Goal: Task Accomplishment & Management: Manage account settings

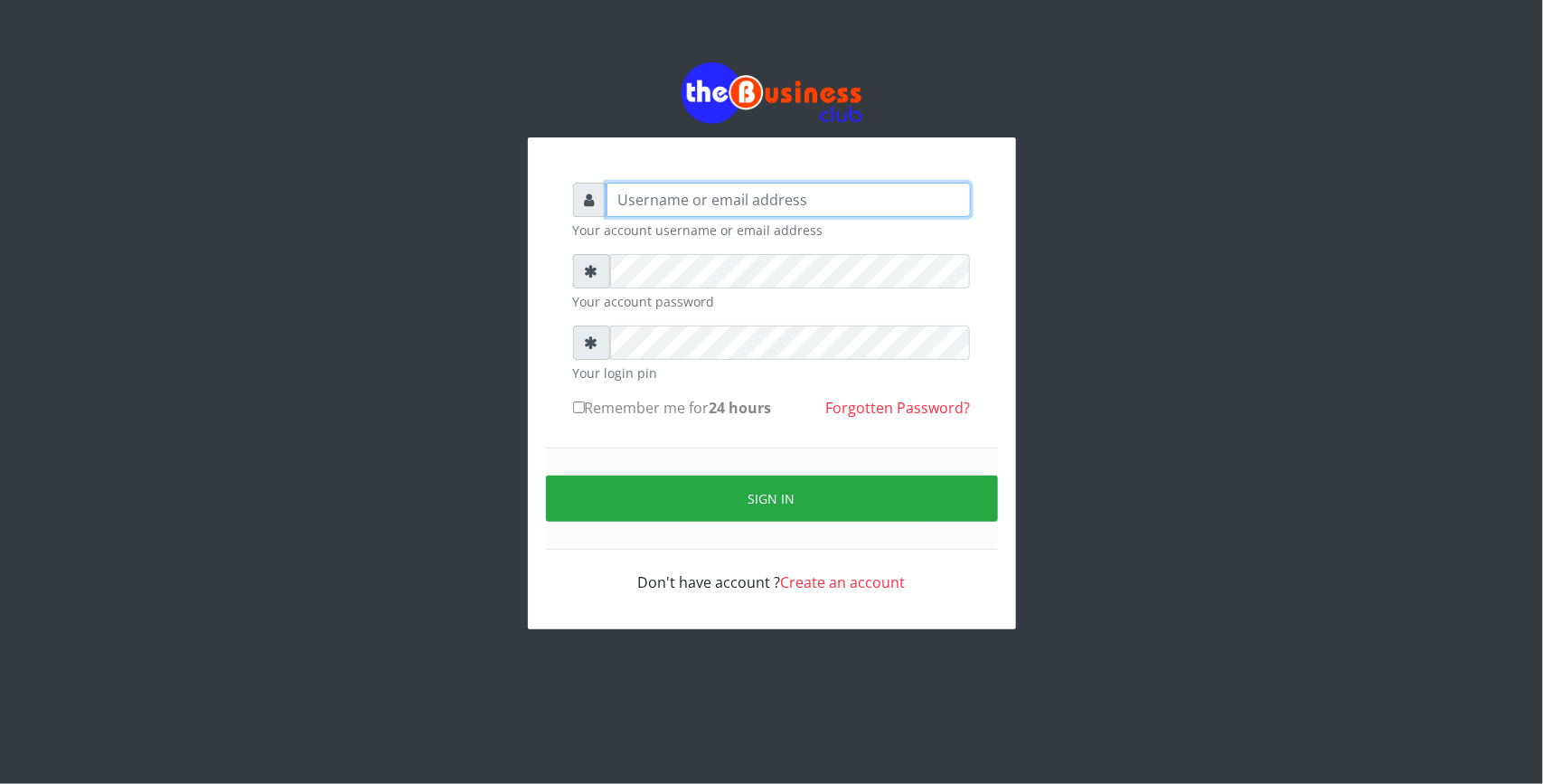
type input "Revgaly"
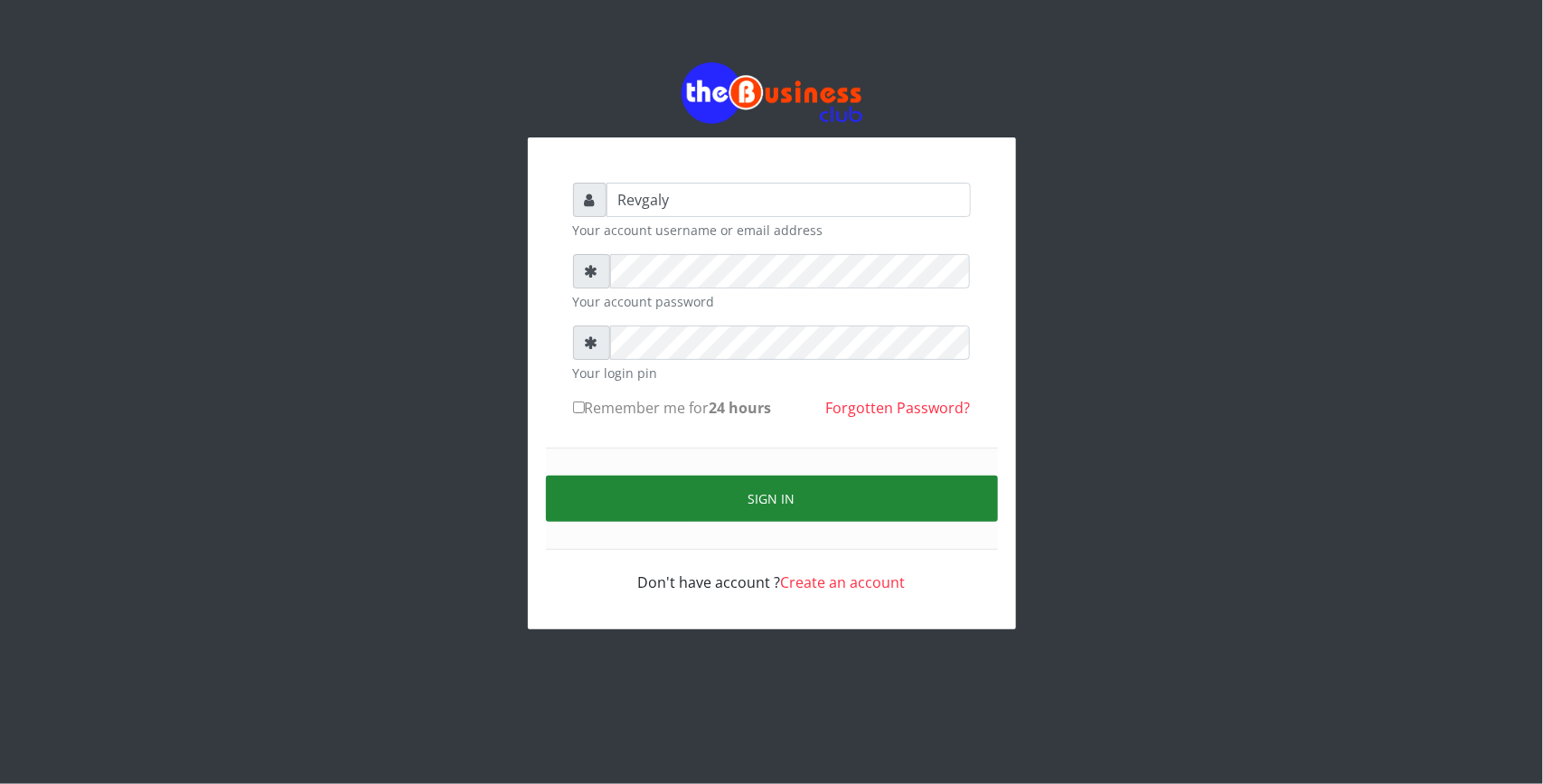
click at [630, 498] on button "Sign in" at bounding box center [772, 498] width 452 height 46
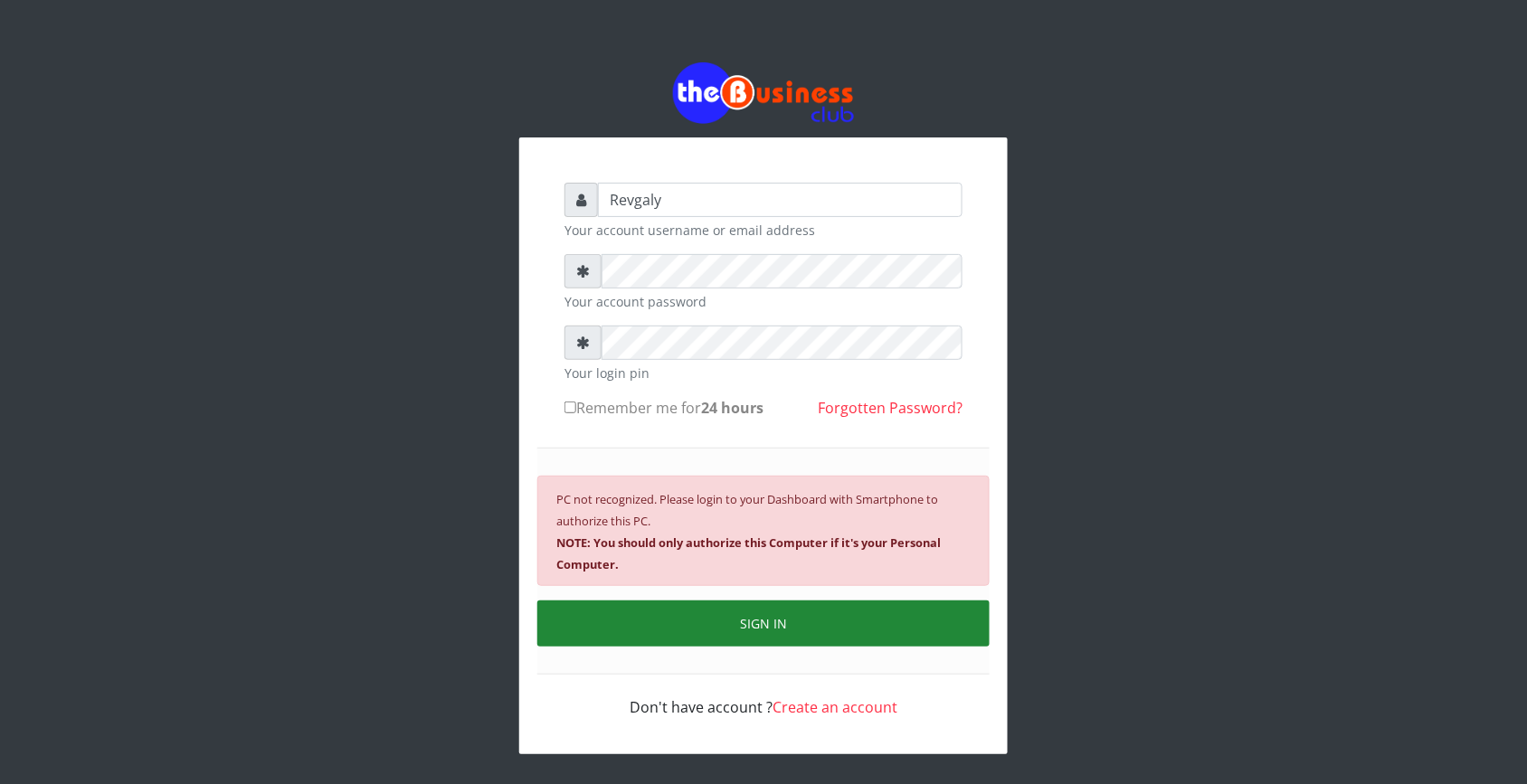
click at [713, 616] on button "SIGN IN" at bounding box center [763, 623] width 452 height 46
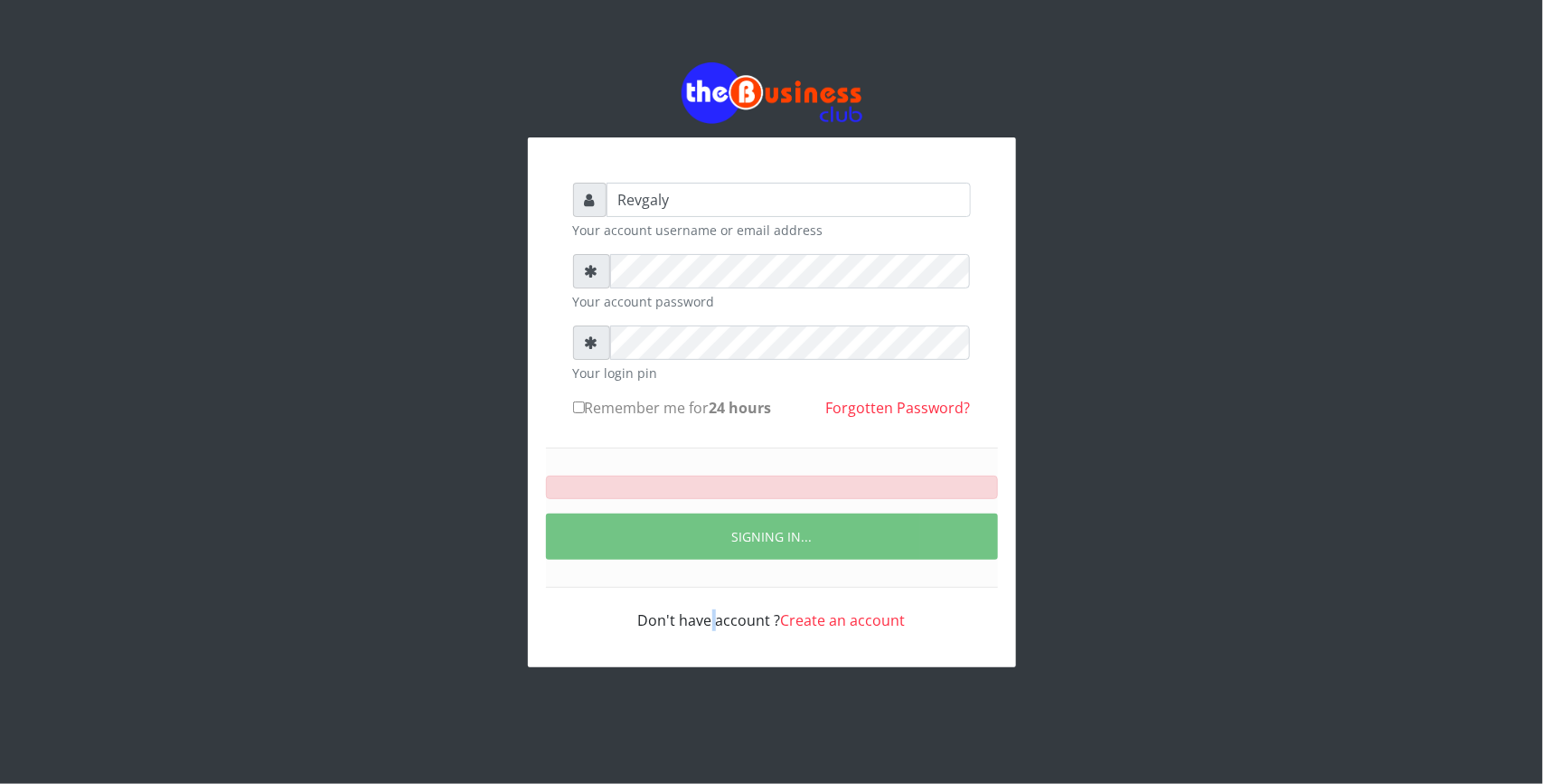
click at [712, 616] on div "Don't have account ? Create an account" at bounding box center [772, 609] width 398 height 44
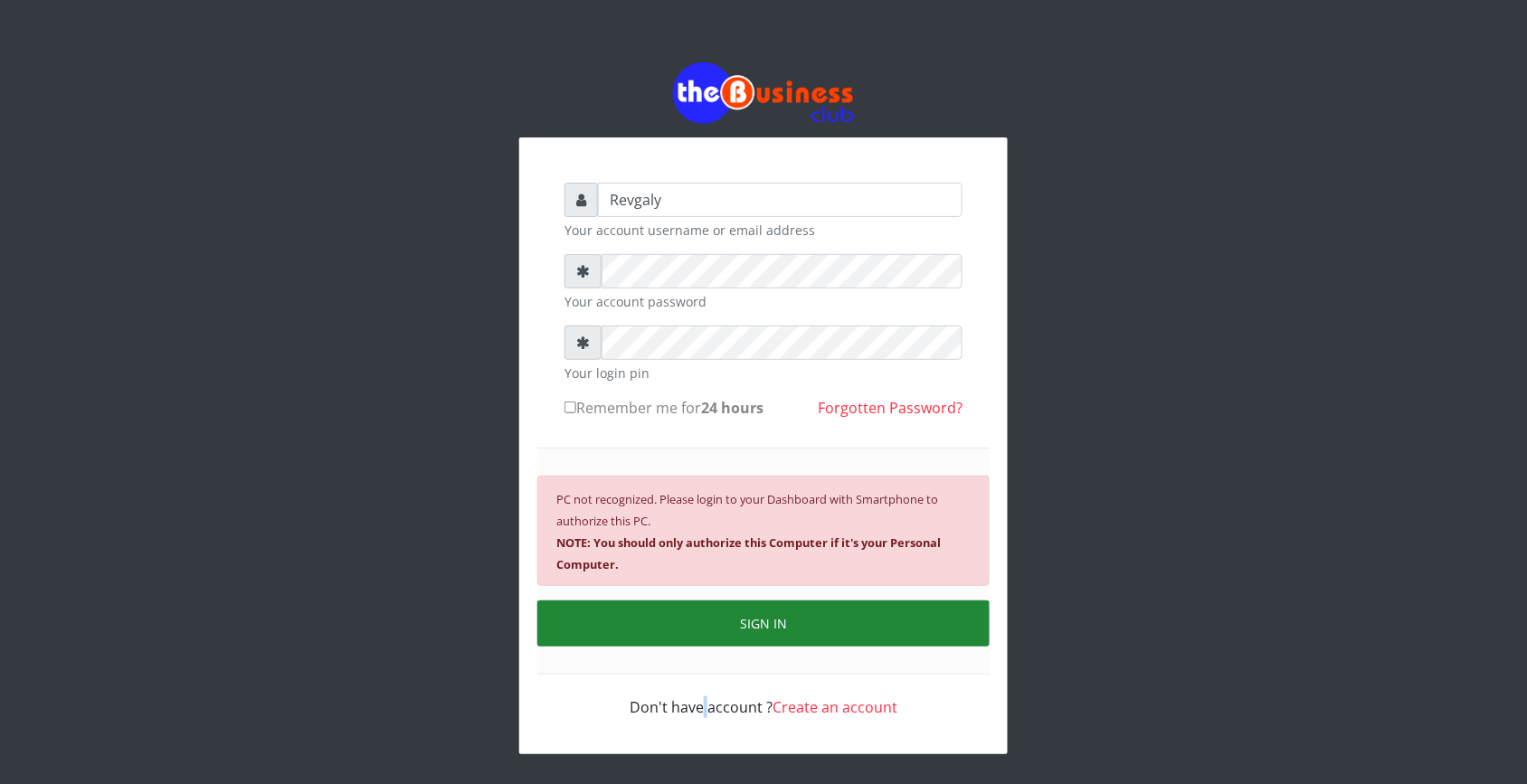
click at [713, 616] on button "SIGN IN" at bounding box center [763, 623] width 452 height 46
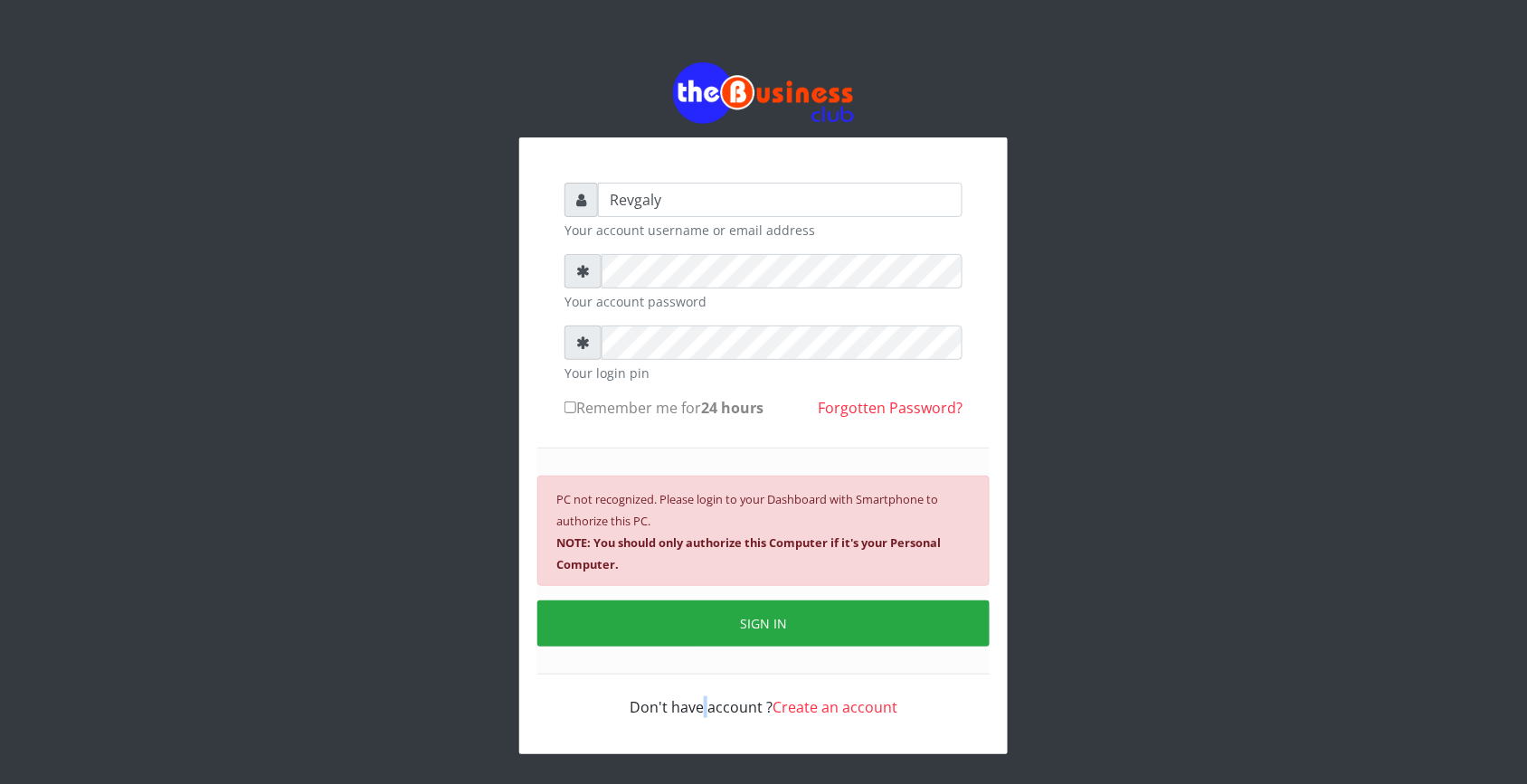
click at [567, 406] on input "Remember me for 24 hours" at bounding box center [570, 406] width 12 height 12
checkbox input "true"
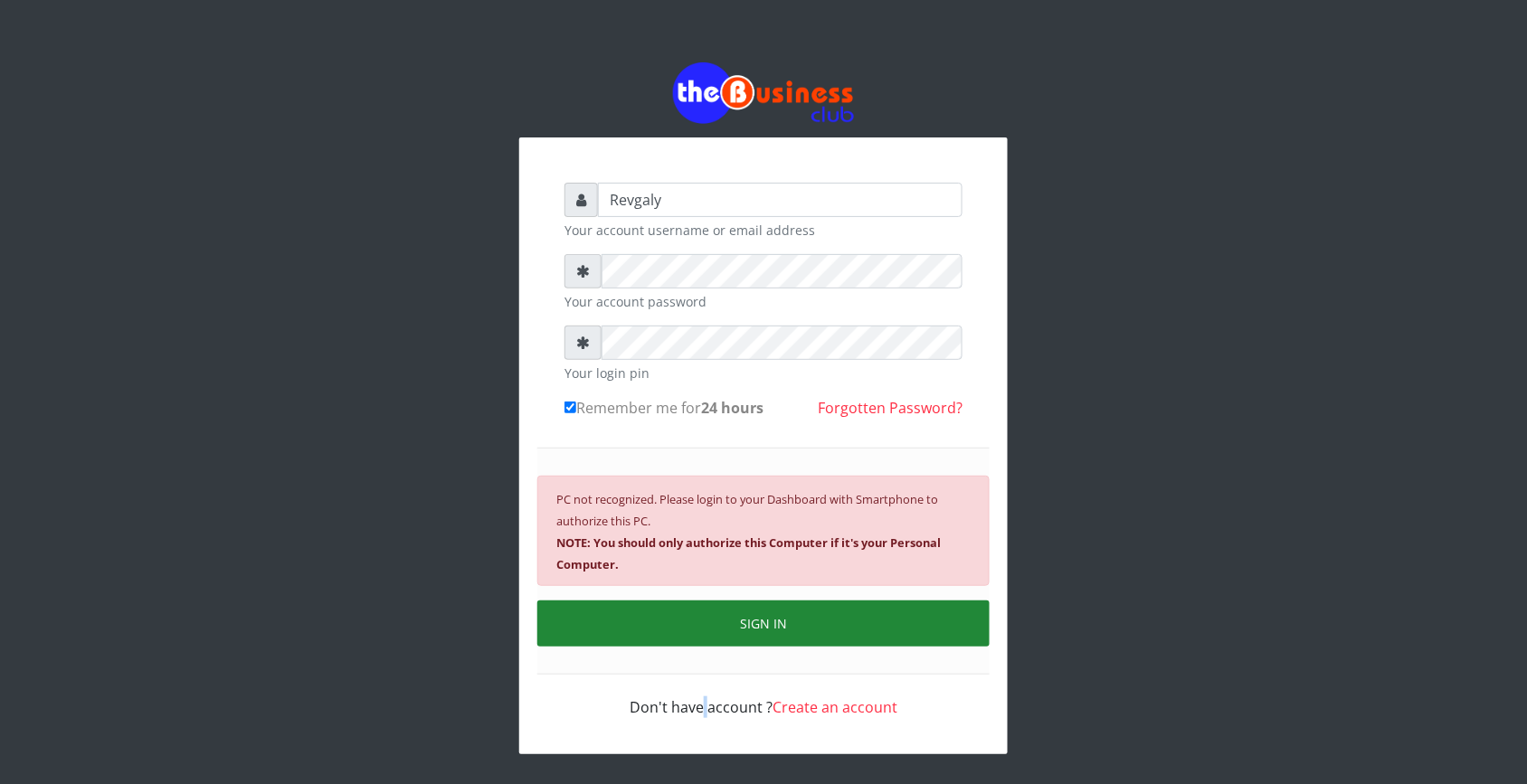
click at [722, 634] on button "SIGN IN" at bounding box center [763, 623] width 452 height 46
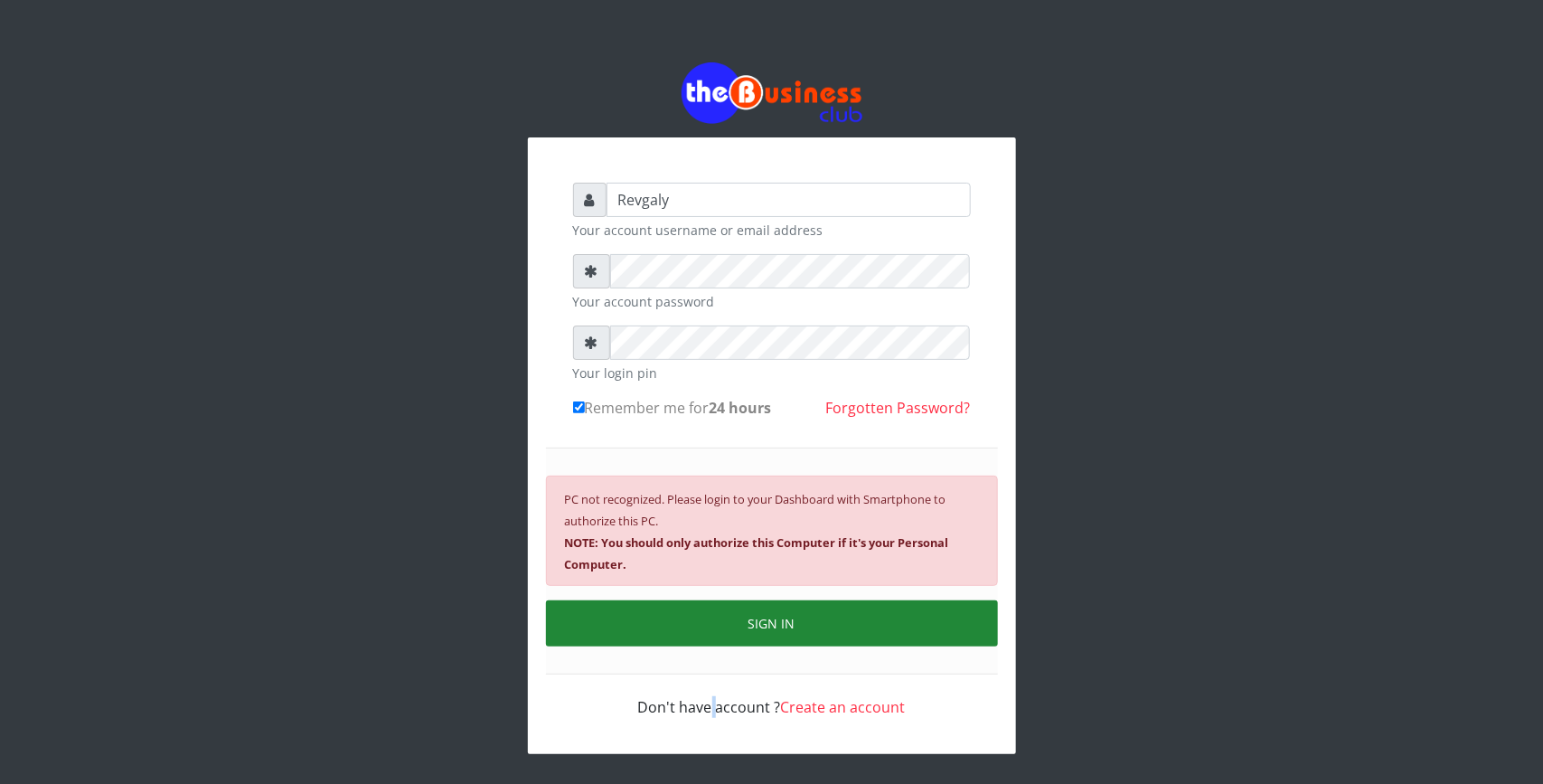
click at [722, 634] on div "Revgaly Your account username or email address Your account password Your login…" at bounding box center [771, 449] width 434 height 571
